Goal: Information Seeking & Learning: Learn about a topic

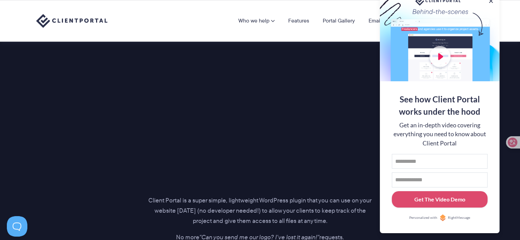
scroll to position [888, 0]
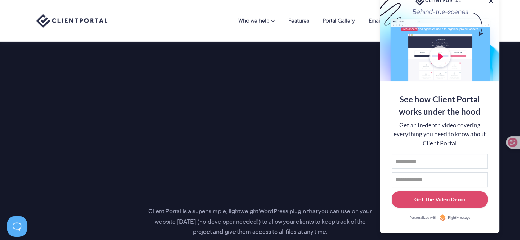
click at [488, 2] on button at bounding box center [490, 1] width 8 height 8
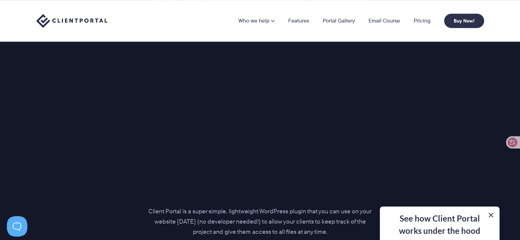
click at [490, 215] on button at bounding box center [490, 215] width 8 height 8
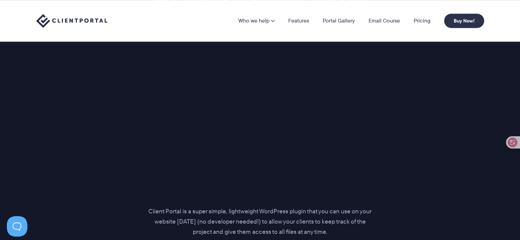
click at [443, 131] on div "Introducing… The perfect portal for your clients Client Portal is a super simpl…" at bounding box center [260, 131] width 465 height 304
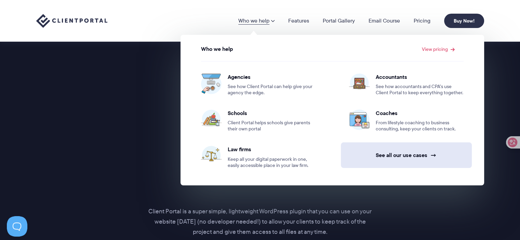
click at [390, 154] on link "See all our use cases →" at bounding box center [406, 155] width 131 height 26
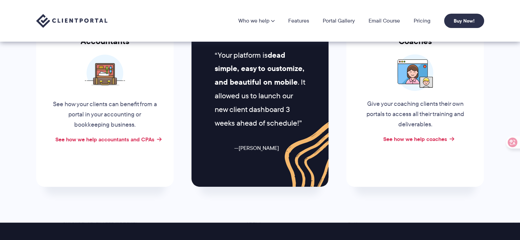
scroll to position [239, 0]
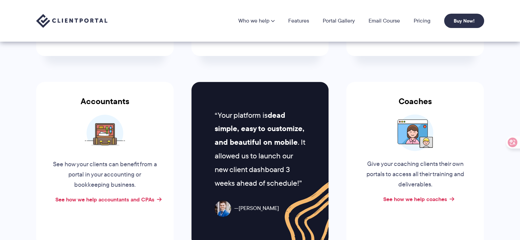
click at [115, 101] on h3 "Accountants" at bounding box center [104, 106] width 137 height 18
click at [135, 150] on div at bounding box center [104, 132] width 137 height 37
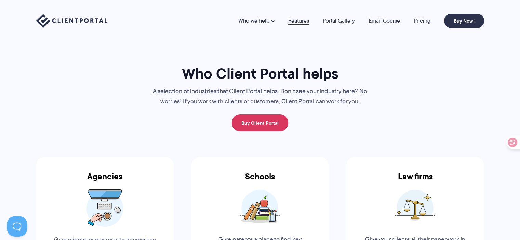
click at [296, 21] on link "Features" at bounding box center [298, 20] width 21 height 5
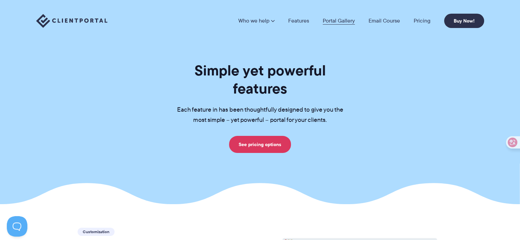
click at [329, 24] on link "Portal Gallery" at bounding box center [338, 20] width 32 height 5
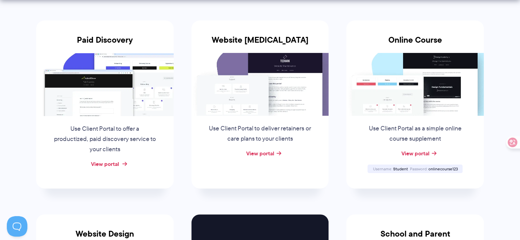
click at [98, 166] on link "View portal" at bounding box center [105, 164] width 28 height 8
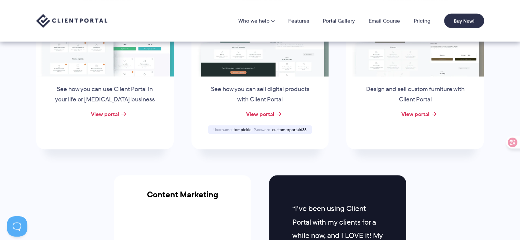
scroll to position [547, 0]
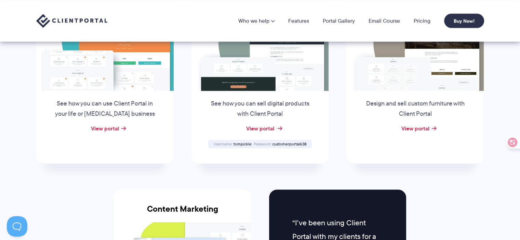
click at [256, 130] on link "View portal" at bounding box center [260, 128] width 28 height 8
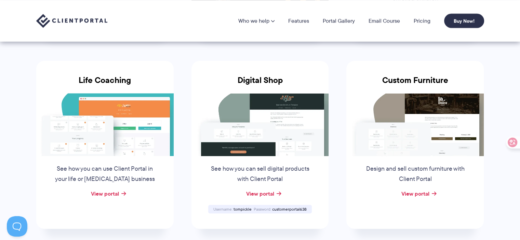
scroll to position [478, 0]
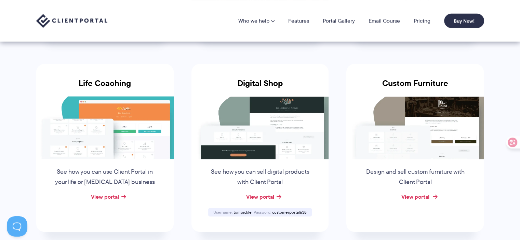
click at [413, 198] on link "View portal" at bounding box center [415, 197] width 28 height 8
click at [260, 197] on link "View portal" at bounding box center [260, 197] width 28 height 8
click at [239, 211] on span "tompickle" at bounding box center [242, 212] width 18 height 6
copy span "tompickle"
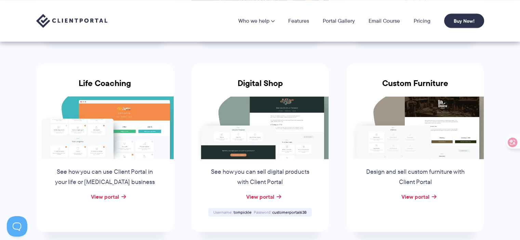
click at [290, 212] on span "customerportal638" at bounding box center [289, 212] width 34 height 6
copy span "customerportal638"
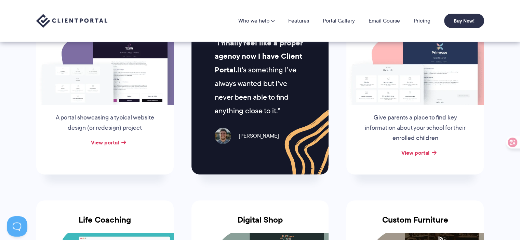
scroll to position [307, 0]
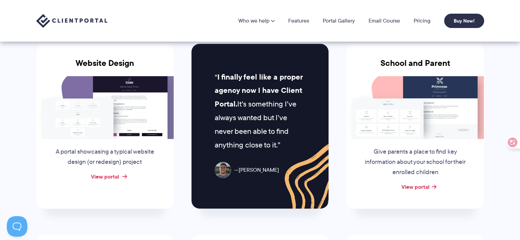
click at [96, 179] on link "View portal" at bounding box center [105, 176] width 28 height 8
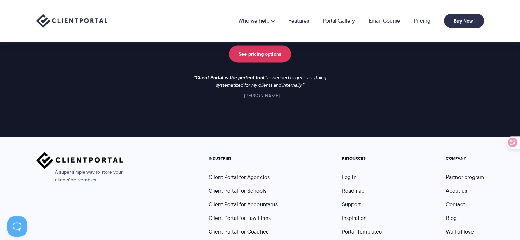
scroll to position [927, 0]
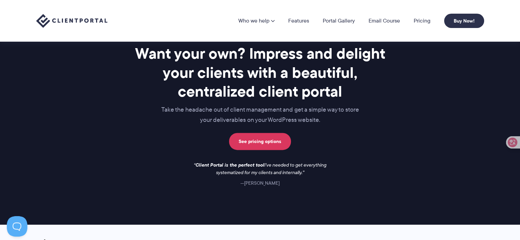
click at [261, 148] on div "Want your own? Impress and delight your clients with a beautiful, centralized c…" at bounding box center [260, 115] width 273 height 143
click at [253, 140] on link "See pricing options" at bounding box center [260, 141] width 62 height 17
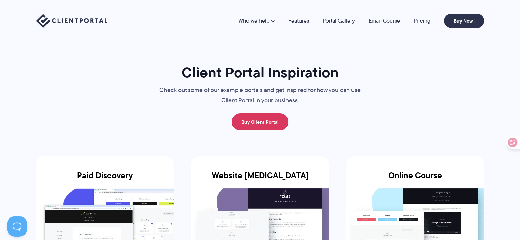
scroll to position [0, 0]
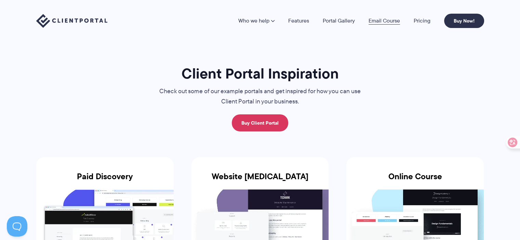
click at [378, 19] on link "Email Course" at bounding box center [383, 20] width 31 height 5
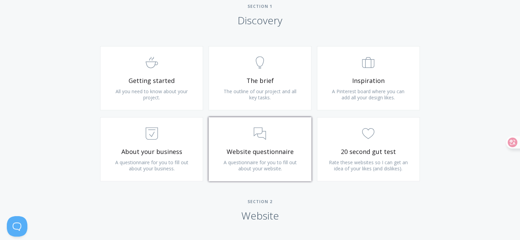
scroll to position [410, 0]
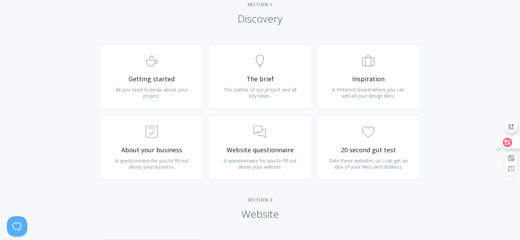
click at [506, 146] on icon at bounding box center [507, 143] width 10 height 10
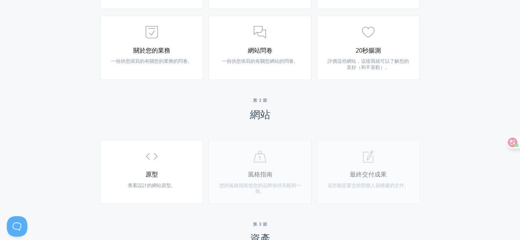
scroll to position [547, 0]
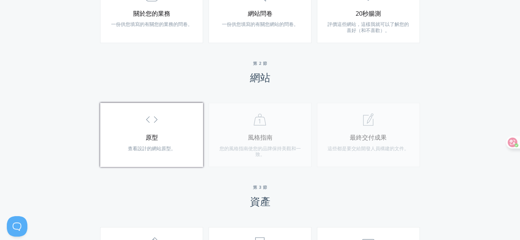
click at [157, 140] on font "原型" at bounding box center [152, 137] width 12 height 8
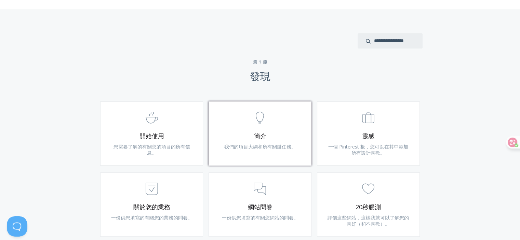
scroll to position [410, 0]
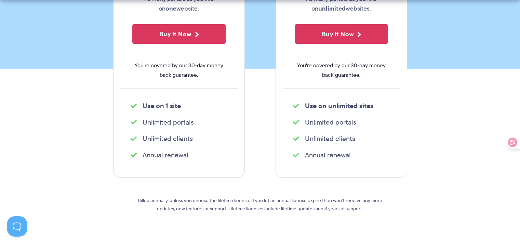
scroll to position [205, 0]
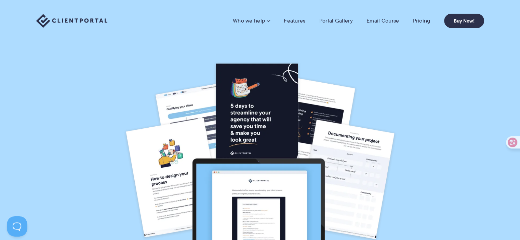
click at [333, 26] on nav "Who we help Who we help View pricing Agencies See how Client Portal can help gi…" at bounding box center [358, 21] width 251 height 14
click at [327, 23] on link "Portal Gallery" at bounding box center [335, 20] width 33 height 7
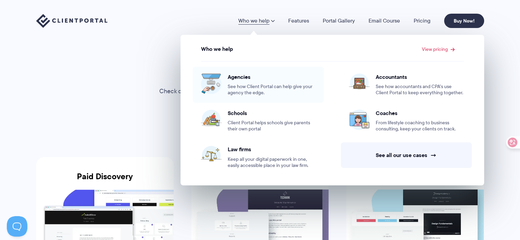
click at [244, 77] on span "Agencies" at bounding box center [271, 76] width 88 height 7
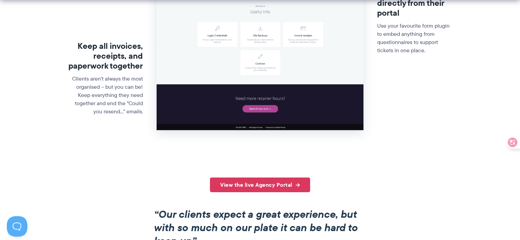
scroll to position [444, 0]
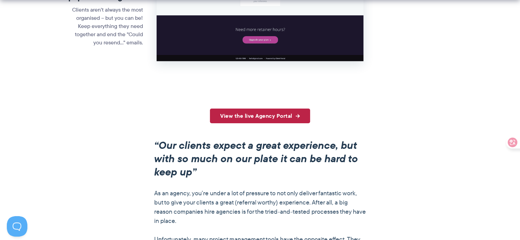
click at [271, 119] on link "View the live Agency Portal" at bounding box center [260, 116] width 100 height 15
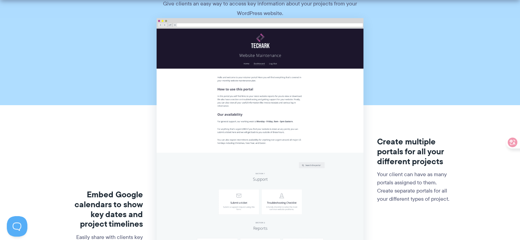
scroll to position [205, 0]
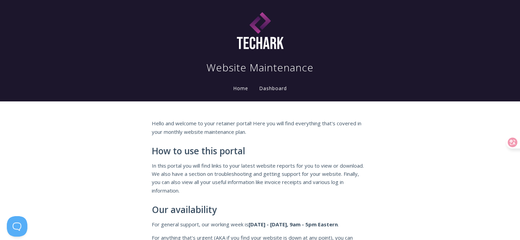
click at [278, 89] on link "Dashboard" at bounding box center [273, 89] width 30 height 8
click at [236, 88] on link "Home" at bounding box center [241, 88] width 18 height 6
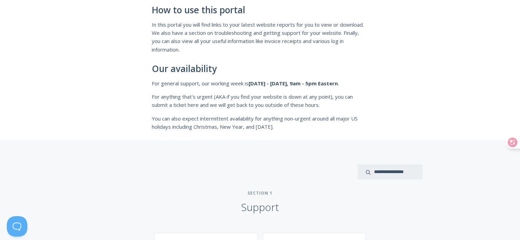
scroll to position [307, 0]
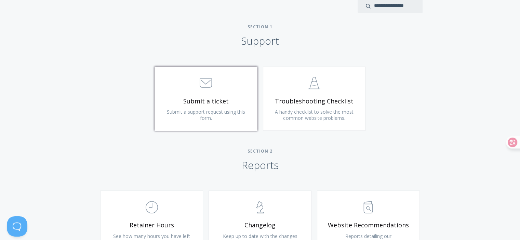
click at [203, 109] on span "Submit a support request using this form." at bounding box center [206, 115] width 78 height 13
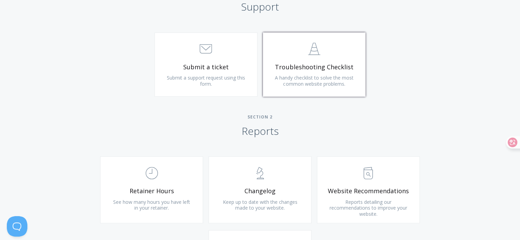
click at [322, 83] on span "A handy checklist to solve the most common website problems." at bounding box center [314, 80] width 79 height 13
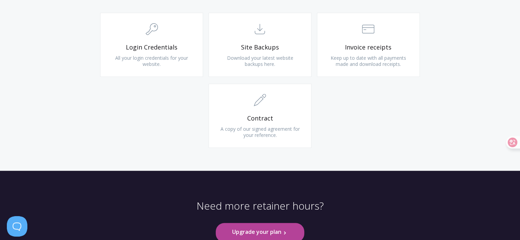
scroll to position [596, 0]
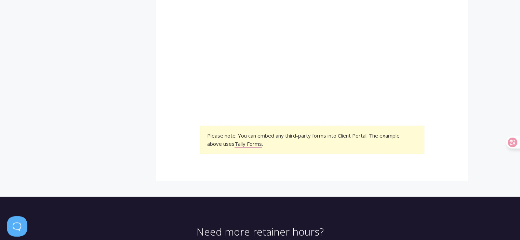
scroll to position [205, 0]
